Goal: Navigation & Orientation: Understand site structure

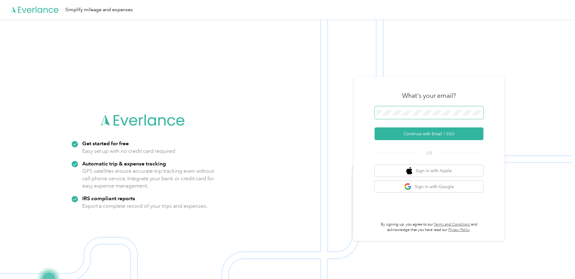
click at [432, 109] on span at bounding box center [428, 112] width 109 height 13
click at [425, 133] on button "Continue with Email / SSO" at bounding box center [428, 134] width 109 height 13
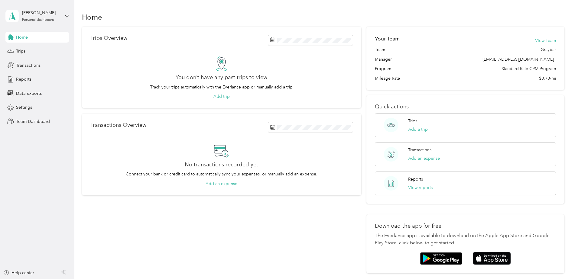
click at [370, 16] on div "Home" at bounding box center [323, 17] width 483 height 13
click at [540, 40] on button "View Team" at bounding box center [545, 40] width 21 height 6
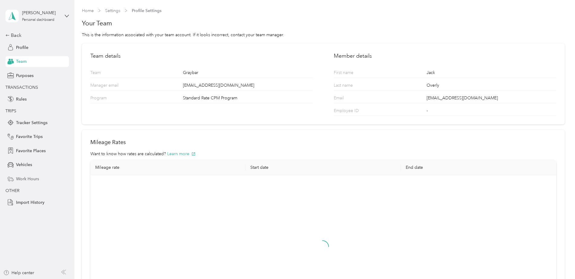
click at [25, 177] on span "Work Hours" at bounding box center [27, 179] width 23 height 6
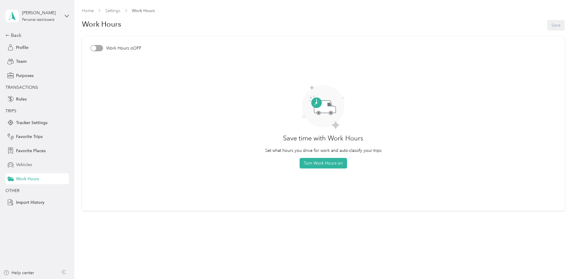
click at [31, 160] on div "Vehicles" at bounding box center [36, 165] width 63 height 11
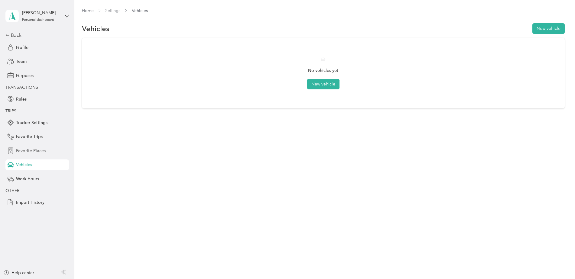
click at [34, 148] on span "Favorite Places" at bounding box center [31, 151] width 30 height 6
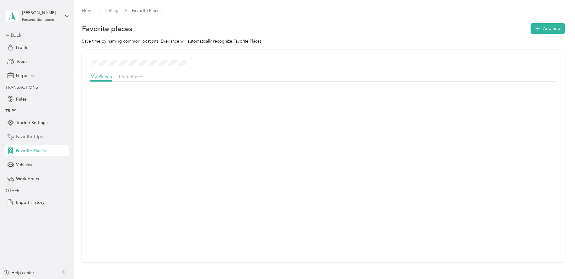
click at [40, 135] on span "Favorite Trips" at bounding box center [29, 137] width 27 height 6
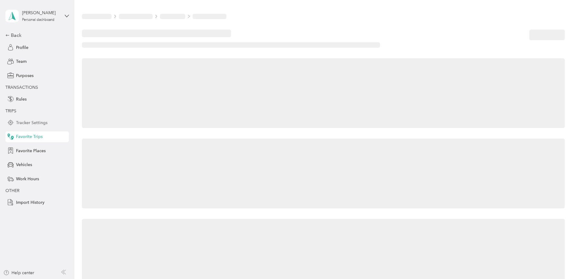
click at [42, 125] on span "Tracker Settings" at bounding box center [31, 123] width 31 height 6
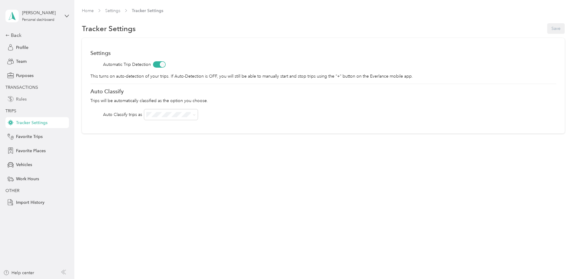
click at [37, 96] on div "Rules" at bounding box center [36, 99] width 63 height 11
